Goal: Find specific page/section: Find specific page/section

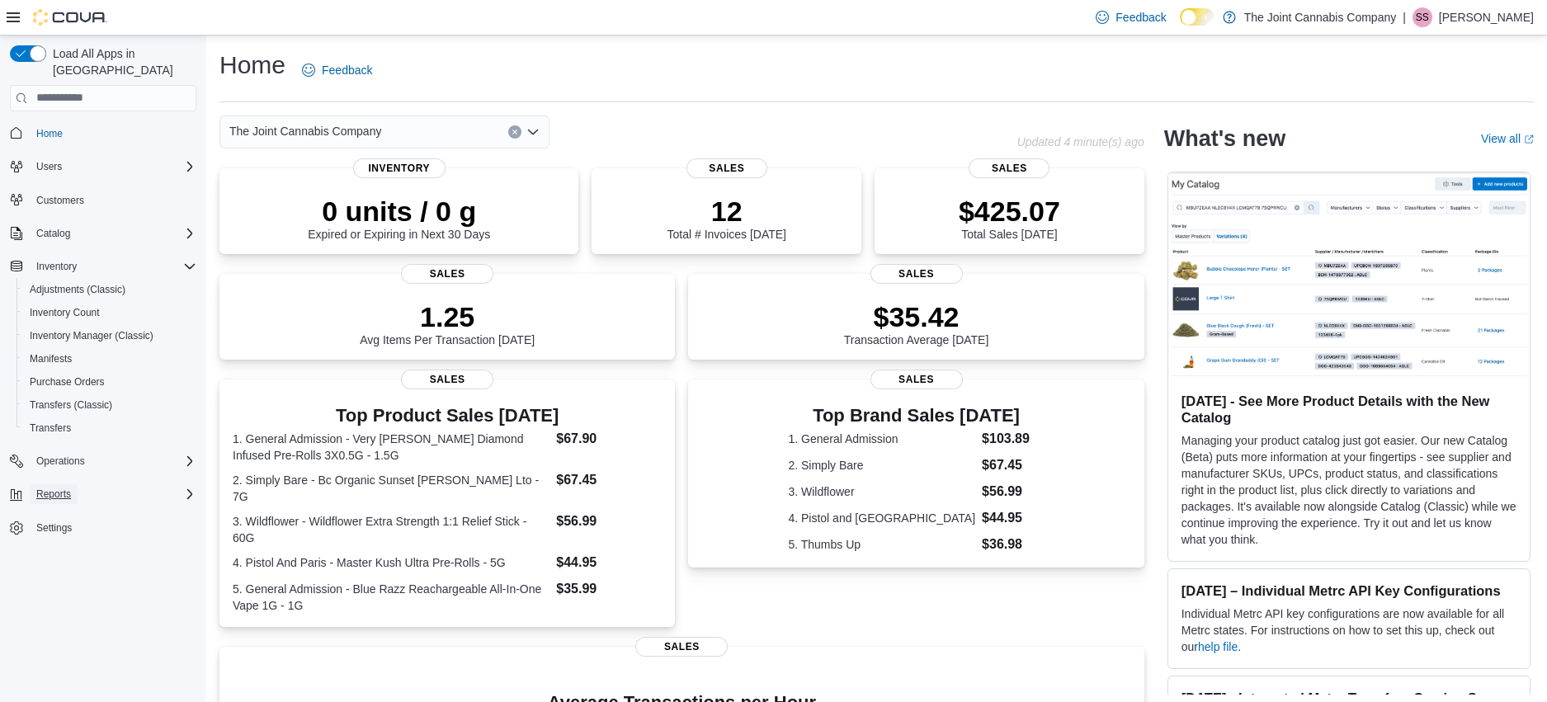
click at [71, 488] on span "Reports" at bounding box center [53, 494] width 35 height 13
click at [59, 534] on span "Dashboards" at bounding box center [63, 540] width 66 height 13
